Goal: Task Accomplishment & Management: Manage account settings

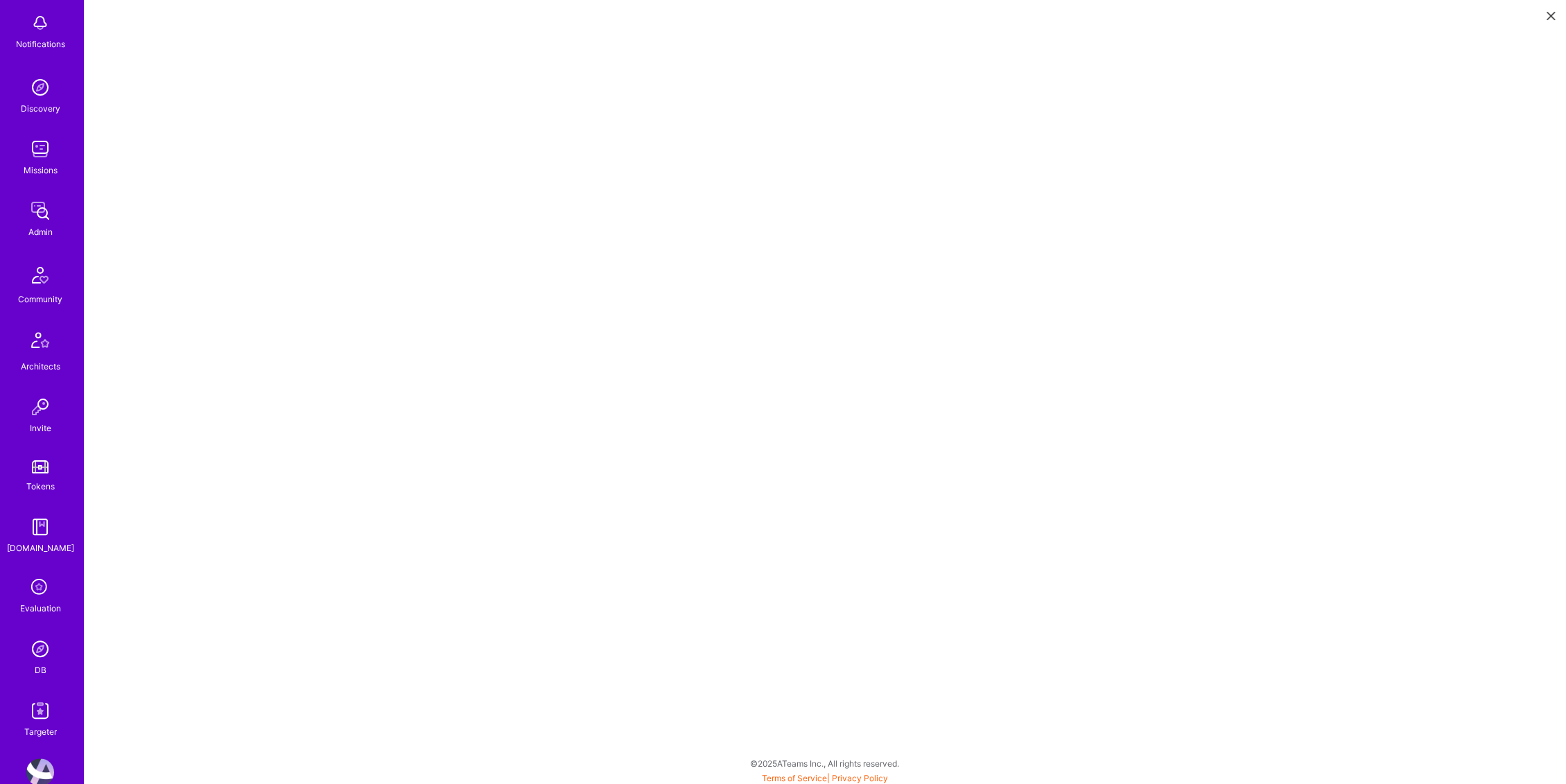
scroll to position [100, 0]
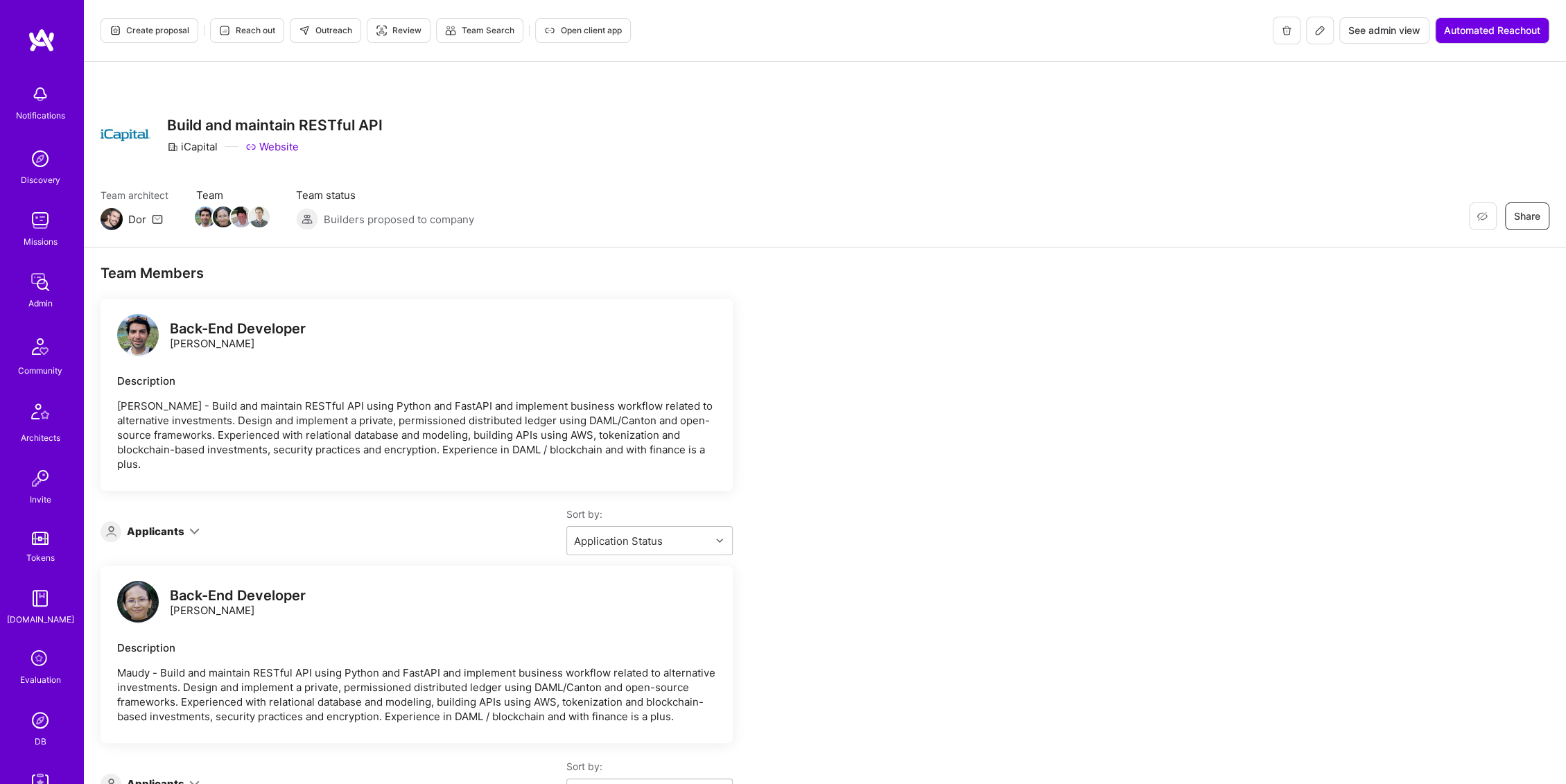
click at [1385, 21] on button "See admin view" at bounding box center [1384, 30] width 90 height 26
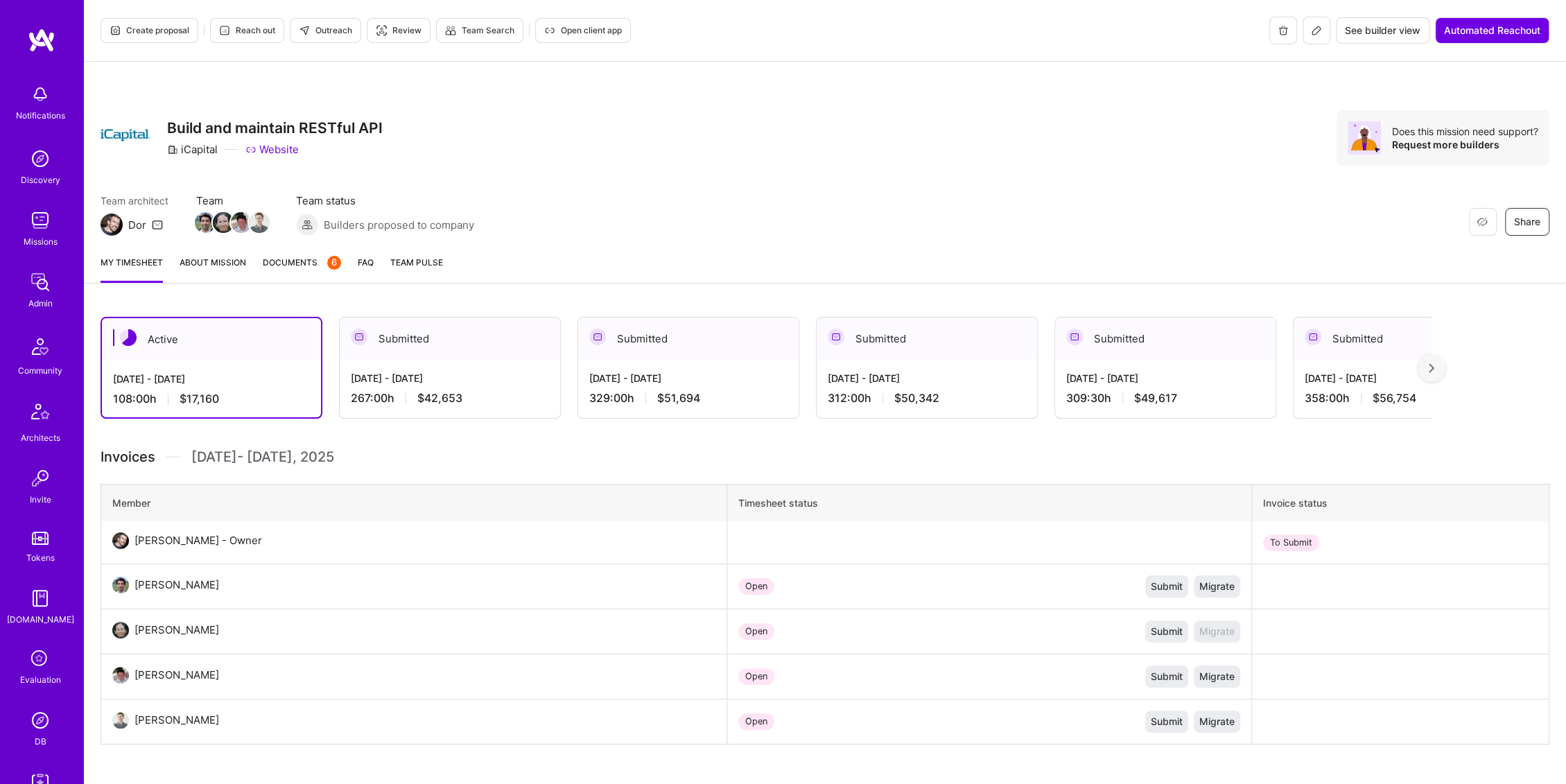
click at [301, 262] on span "Documents 6" at bounding box center [301, 262] width 78 height 15
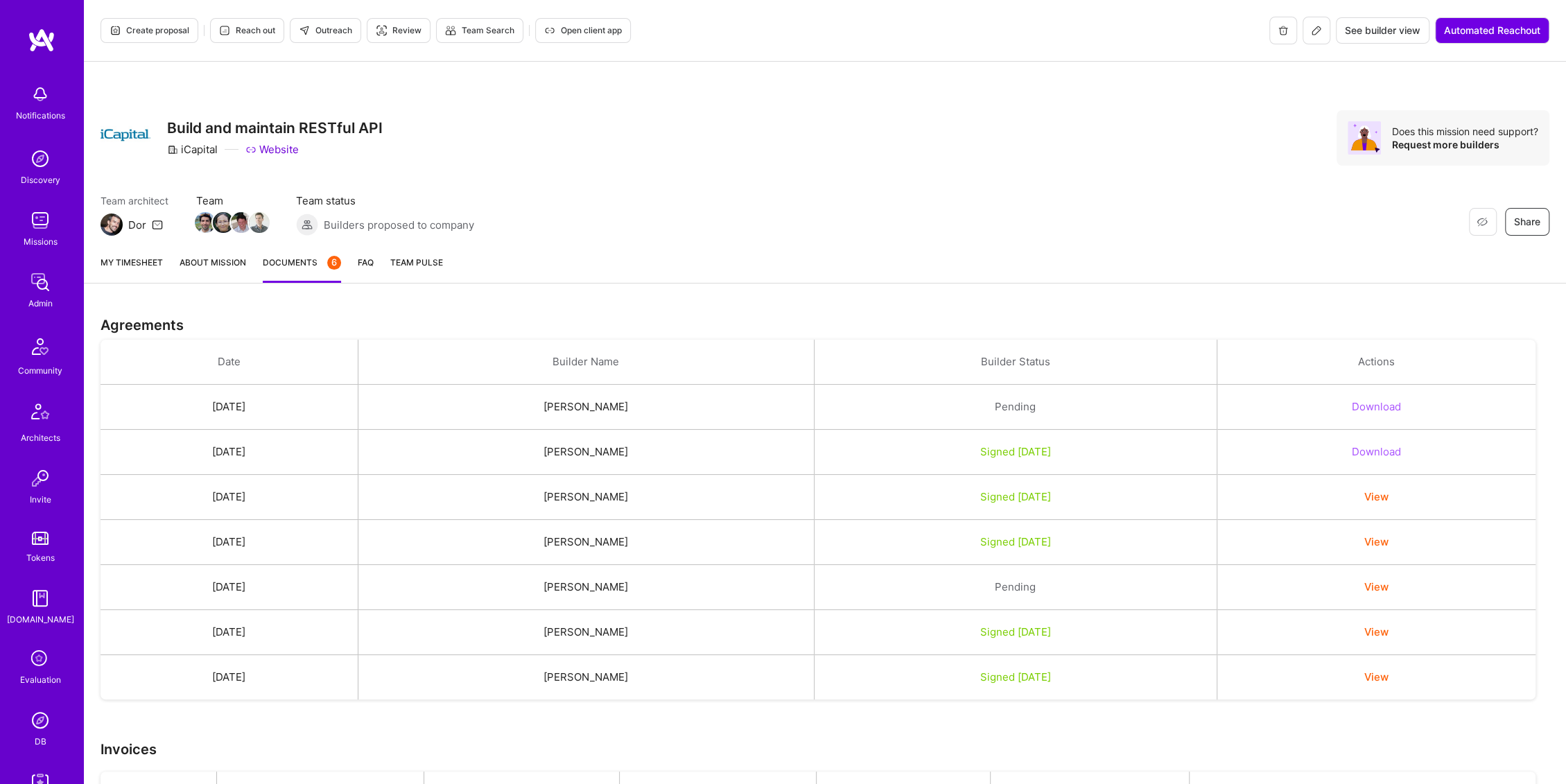
click at [1401, 400] on button "Download" at bounding box center [1376, 406] width 49 height 15
click at [224, 267] on link "About Mission" at bounding box center [213, 269] width 66 height 28
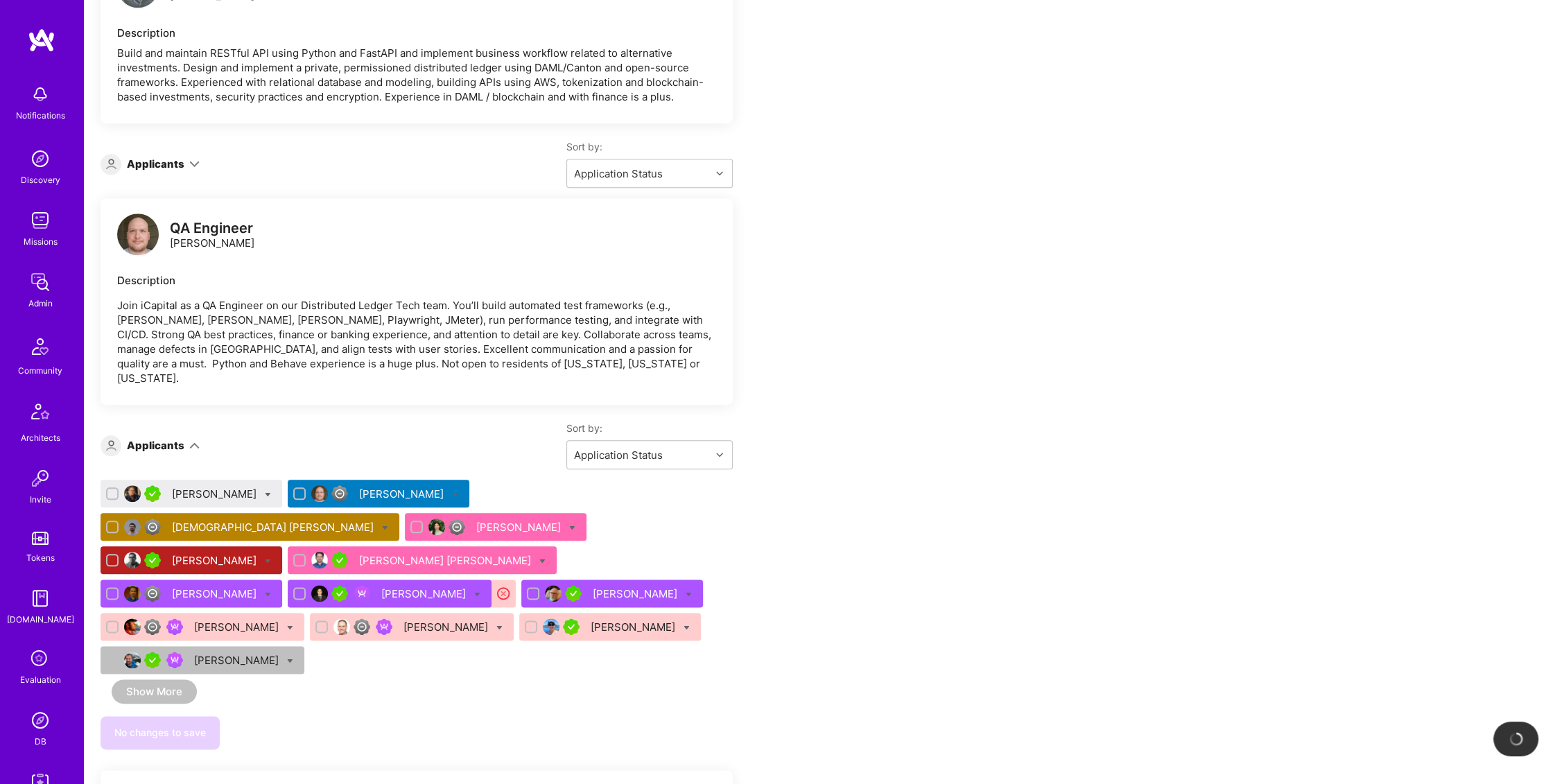
scroll to position [1303, 0]
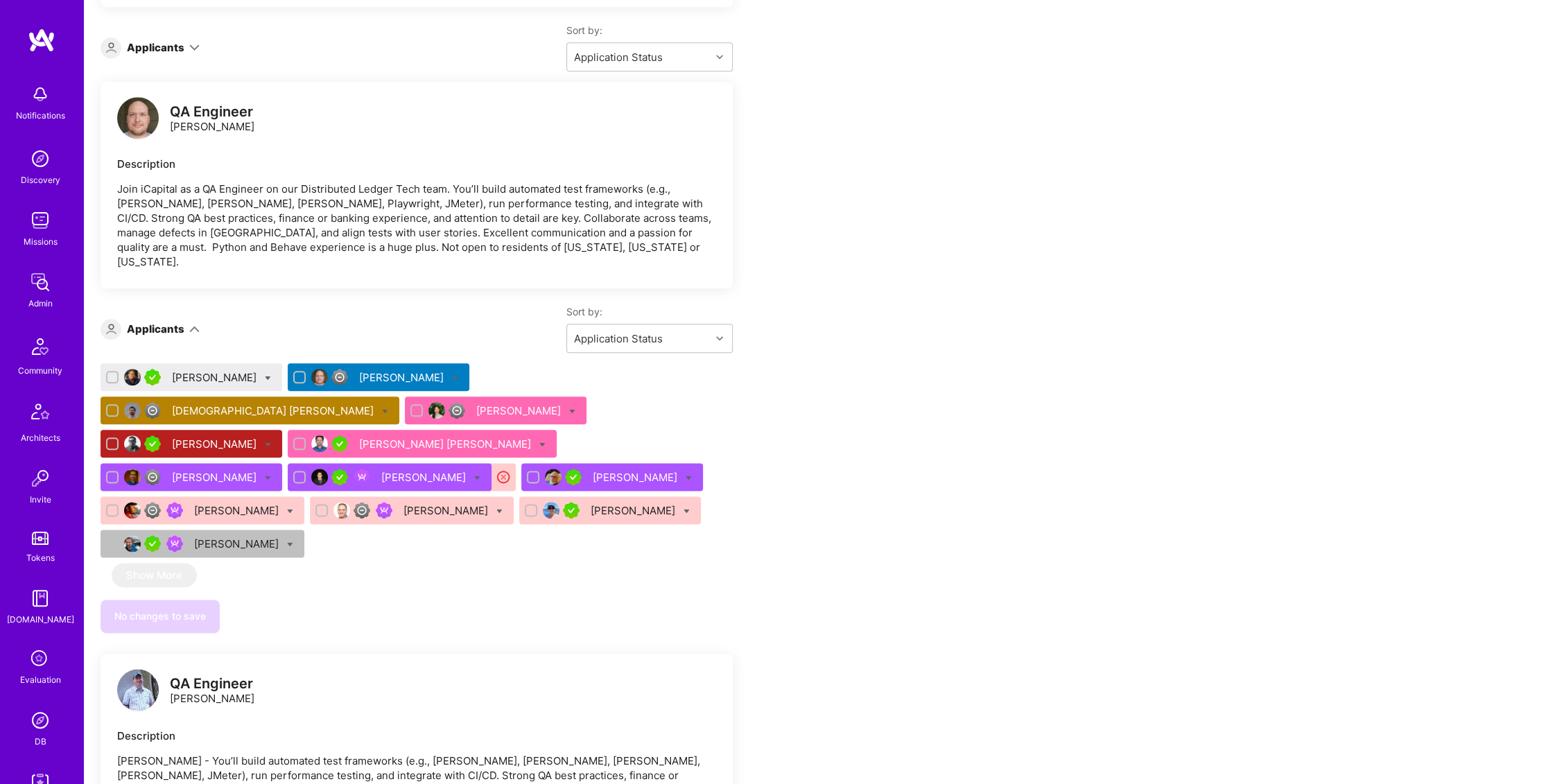
click at [359, 370] on div "[PERSON_NAME]" at bounding box center [402, 377] width 87 height 15
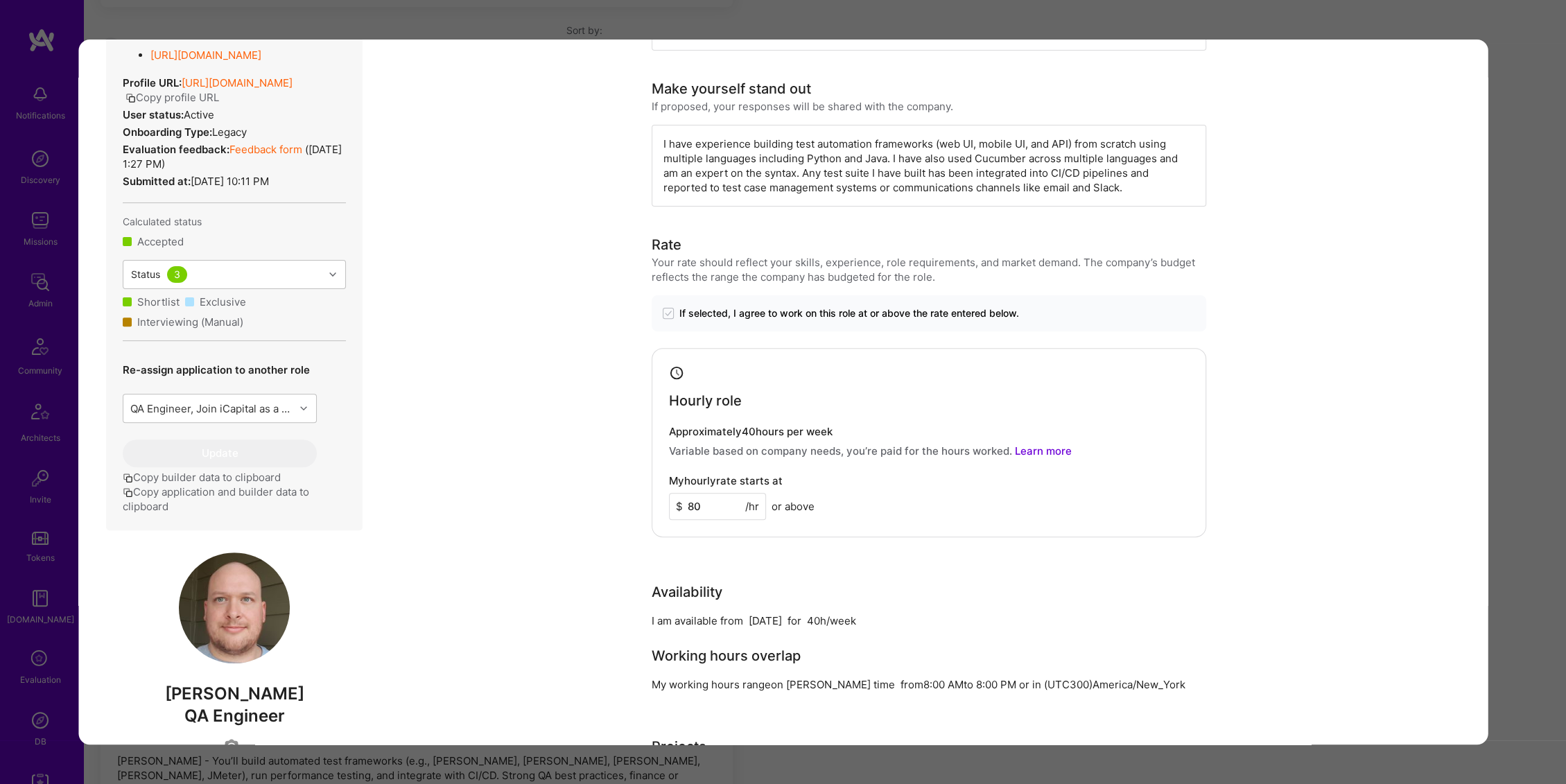
scroll to position [513, 0]
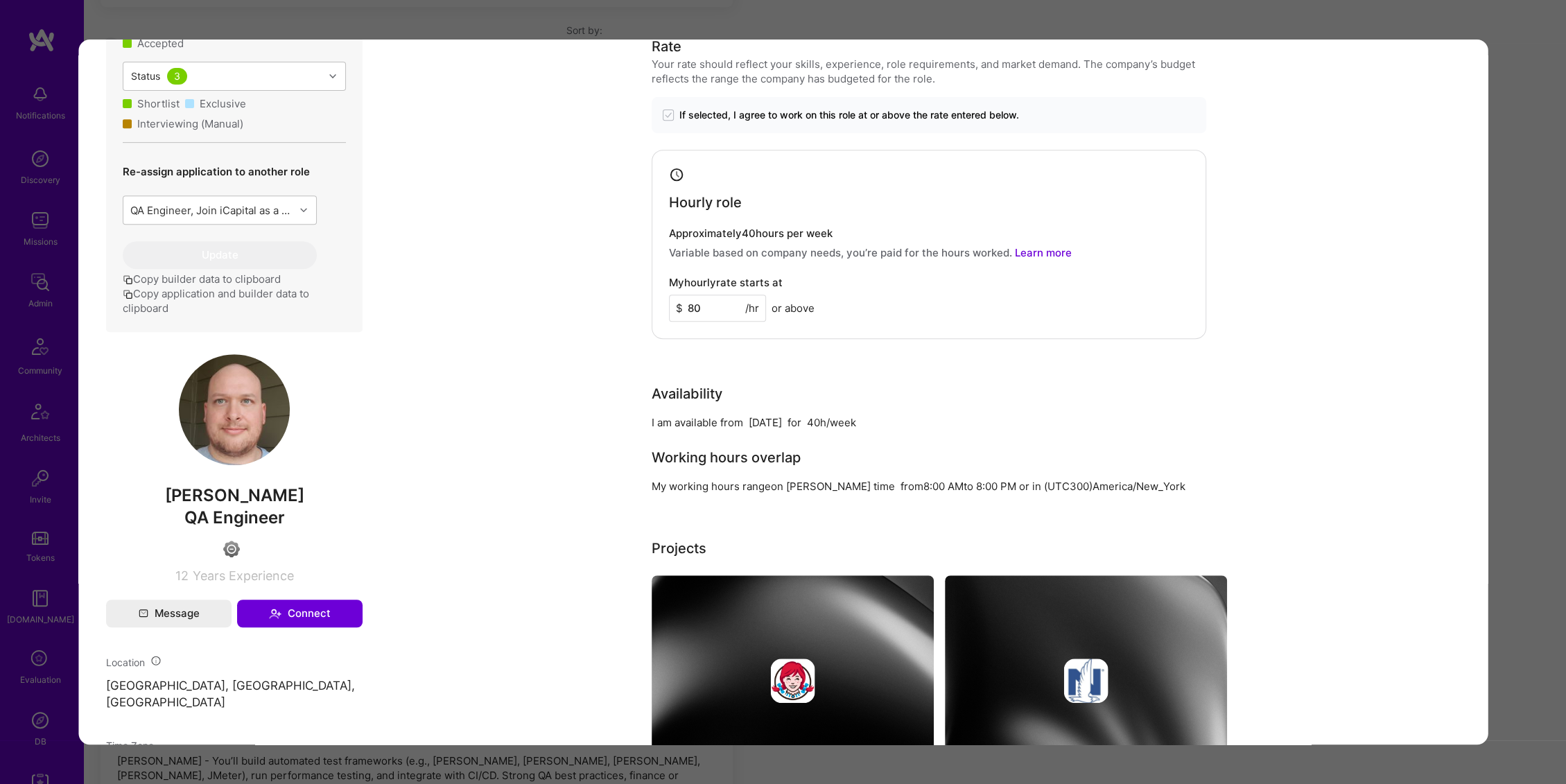
click at [244, 439] on img "modal" at bounding box center [235, 410] width 111 height 111
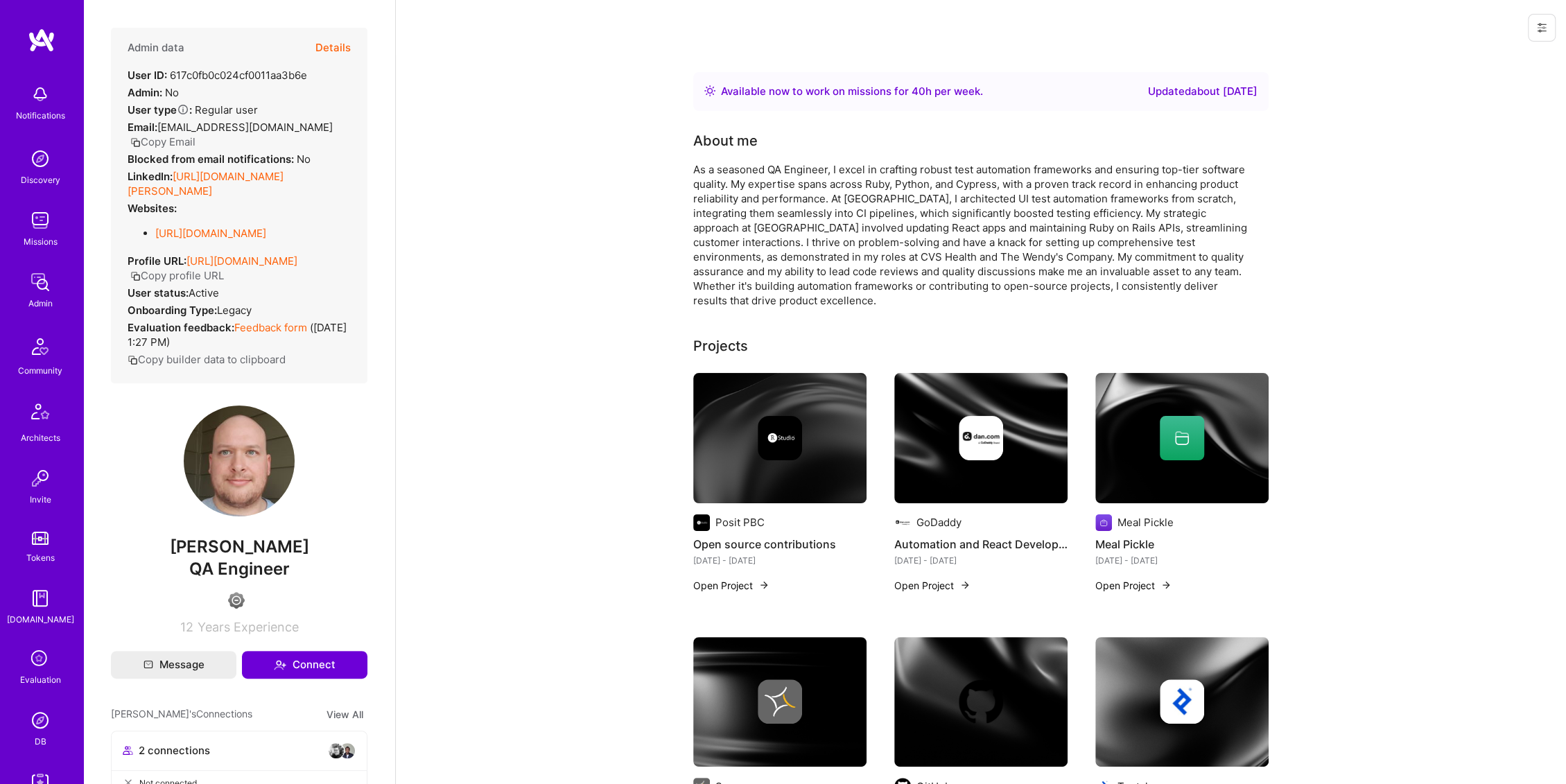
click at [1544, 32] on icon at bounding box center [1541, 28] width 11 height 11
click at [1510, 35] on div "Login as [PERSON_NAME] Change User AB flags Delete User" at bounding box center [981, 28] width 1170 height 56
click at [1534, 17] on button at bounding box center [1542, 28] width 28 height 28
click at [1467, 58] on button "Login as [PERSON_NAME]" at bounding box center [1483, 59] width 147 height 35
